Goal: Check status: Check status

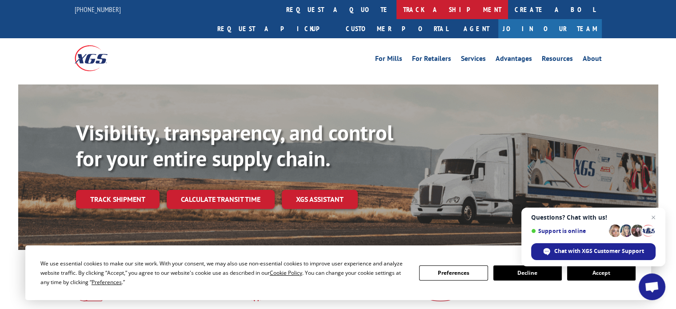
click at [397, 10] on link "track a shipment" at bounding box center [453, 9] width 112 height 19
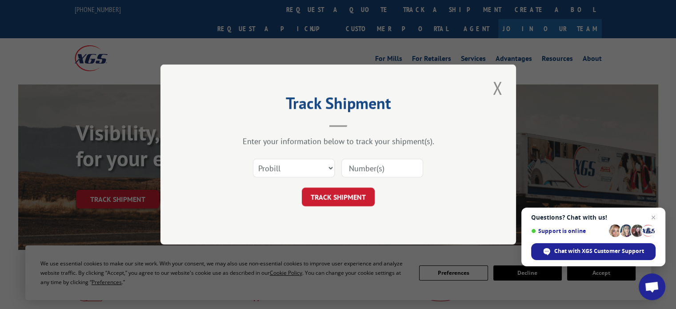
click at [363, 172] on input at bounding box center [382, 168] width 82 height 19
drag, startPoint x: 362, startPoint y: 171, endPoint x: 277, endPoint y: 173, distance: 84.5
click at [277, 173] on select "Select category... Probill BOL PO" at bounding box center [294, 168] width 82 height 19
select select "bol"
click at [253, 159] on select "Select category... Probill BOL PO" at bounding box center [294, 168] width 82 height 19
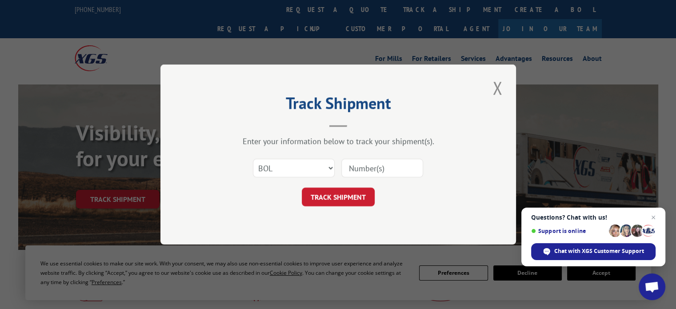
click at [350, 170] on input at bounding box center [382, 168] width 82 height 19
paste input "814264"
type input "814264"
click at [351, 197] on button "TRACK SHIPMENT" at bounding box center [338, 197] width 73 height 19
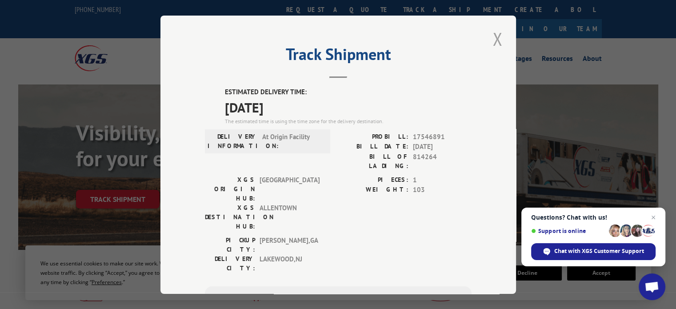
click at [491, 37] on button "Close modal" at bounding box center [497, 39] width 15 height 24
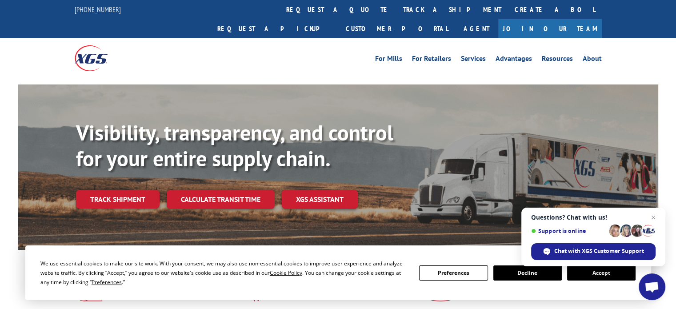
click at [494, 95] on div "Visibility, transparency, and control for your entire supply chain. Track shipm…" at bounding box center [338, 175] width 640 height 183
